Goal: Information Seeking & Learning: Learn about a topic

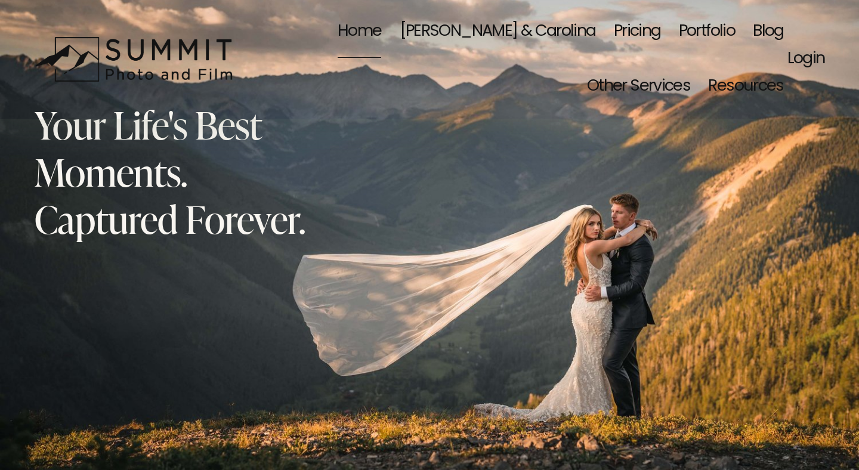
click at [614, 35] on link "Pricing" at bounding box center [637, 31] width 47 height 55
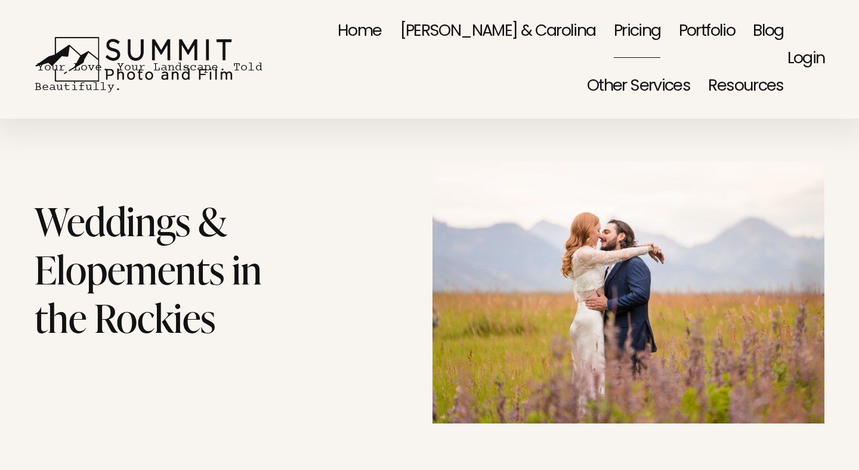
click at [400, 28] on link "[PERSON_NAME] & Carolina" at bounding box center [498, 31] width 196 height 55
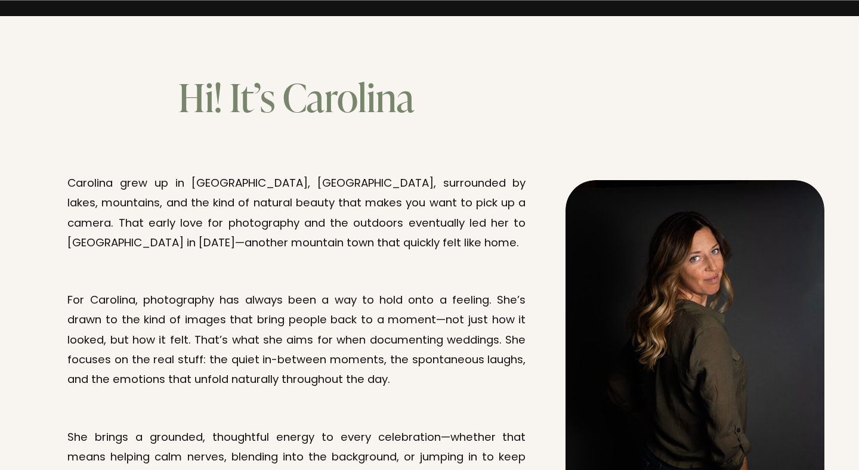
scroll to position [1297, 0]
